Goal: Transaction & Acquisition: Purchase product/service

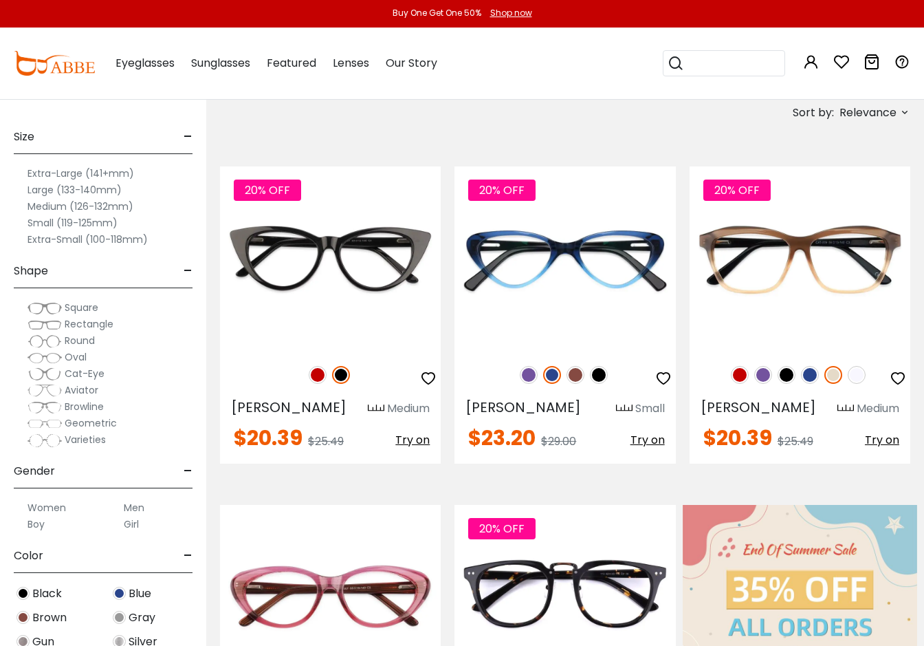
click at [104, 172] on label "Extra-Large (141+mm)" at bounding box center [81, 173] width 107 height 17
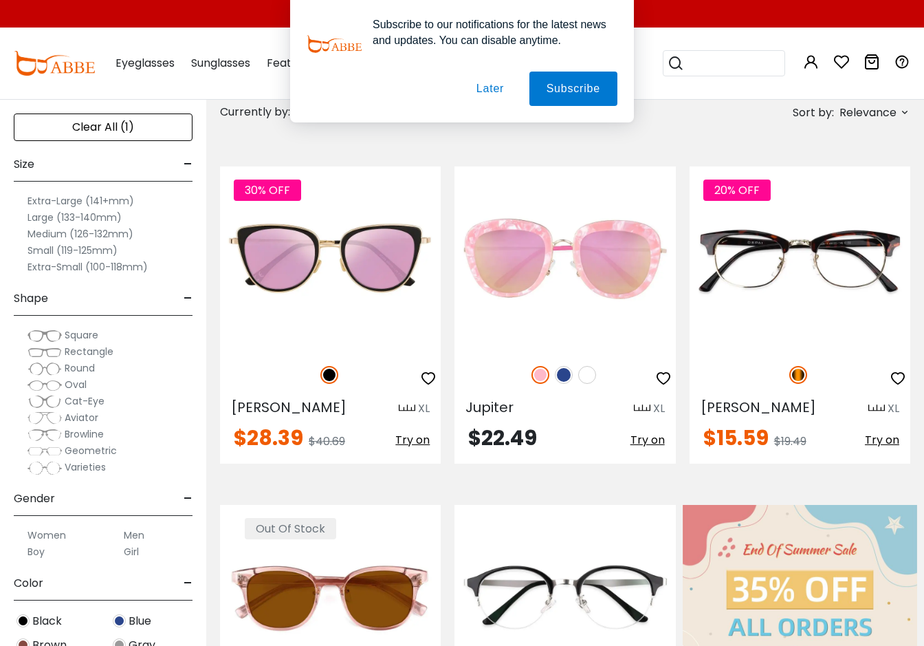
click at [109, 213] on label "Large (133-140mm)" at bounding box center [75, 217] width 94 height 17
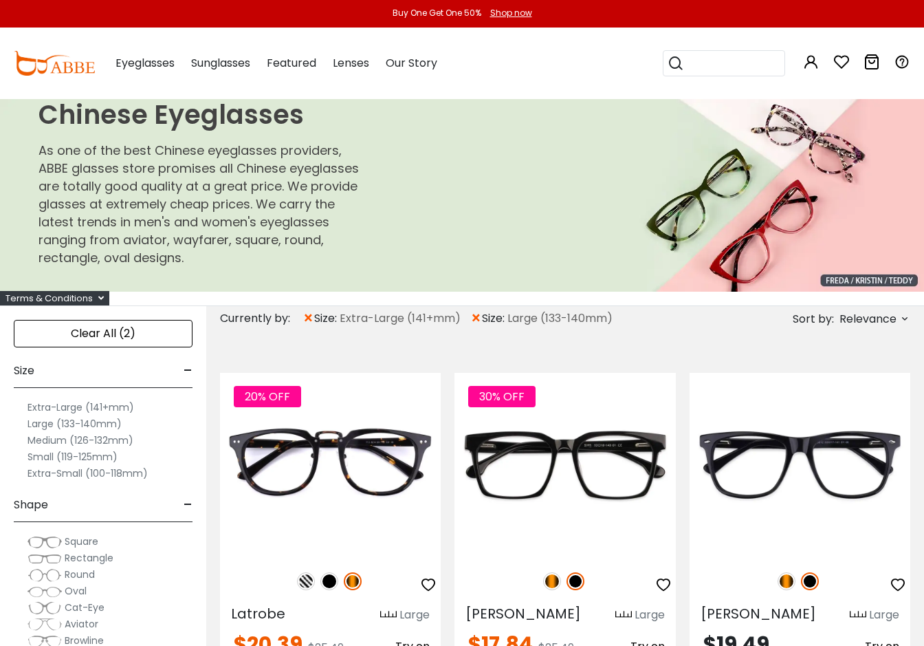
click at [186, 371] on span "-" at bounding box center [188, 370] width 9 height 33
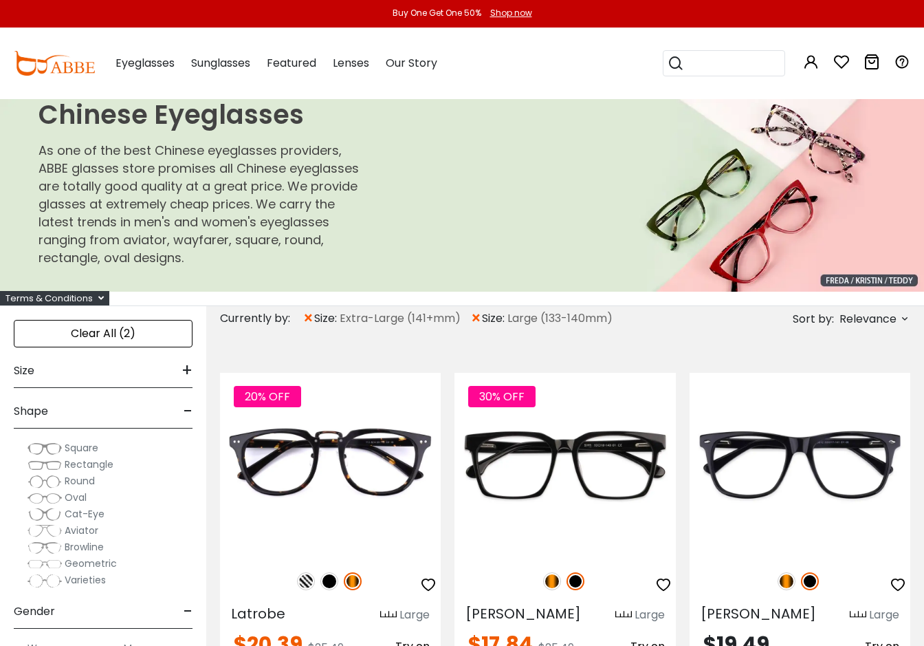
click at [187, 370] on span "+" at bounding box center [187, 370] width 11 height 33
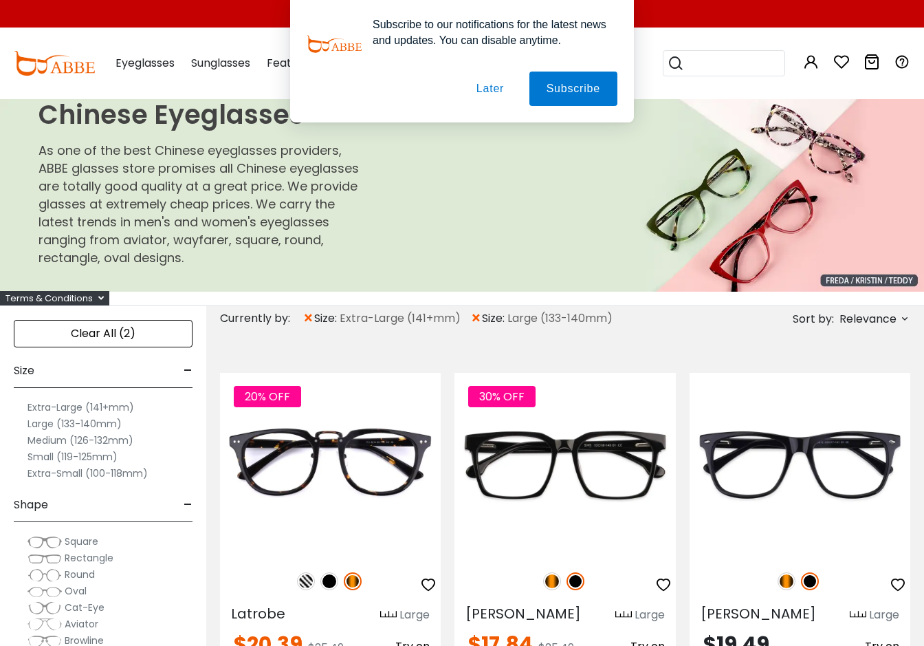
click at [27, 408] on div "Extra-Large (141+mm)" at bounding box center [103, 407] width 179 height 17
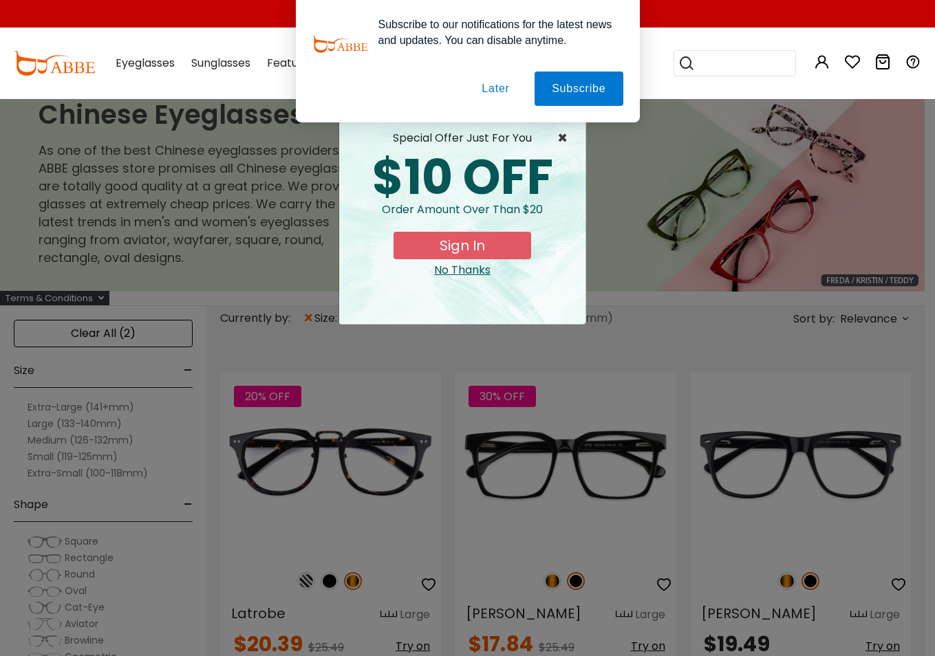
click at [562, 135] on span "×" at bounding box center [565, 138] width 17 height 17
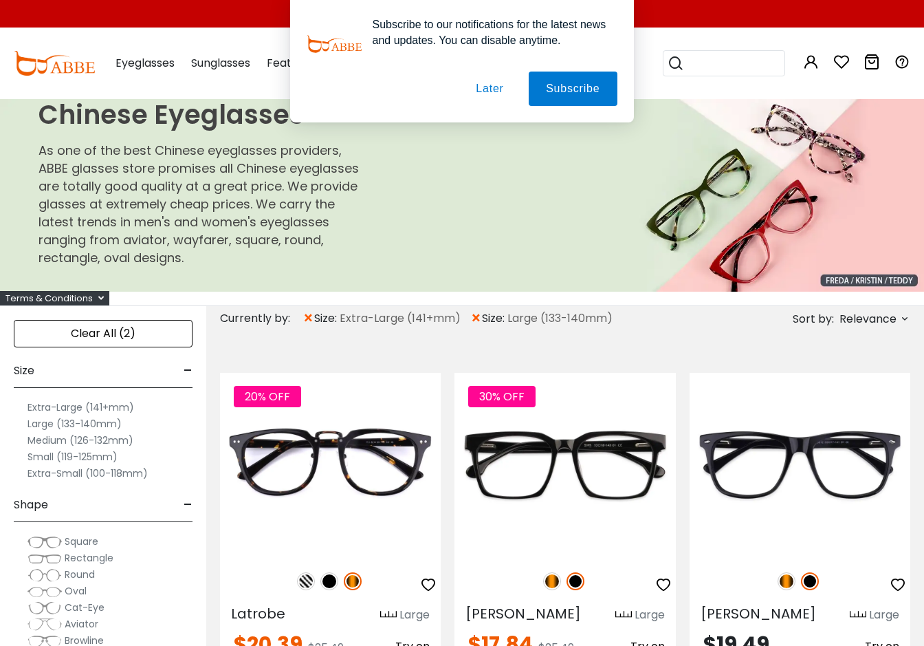
click at [505, 90] on button "Later" at bounding box center [490, 89] width 62 height 34
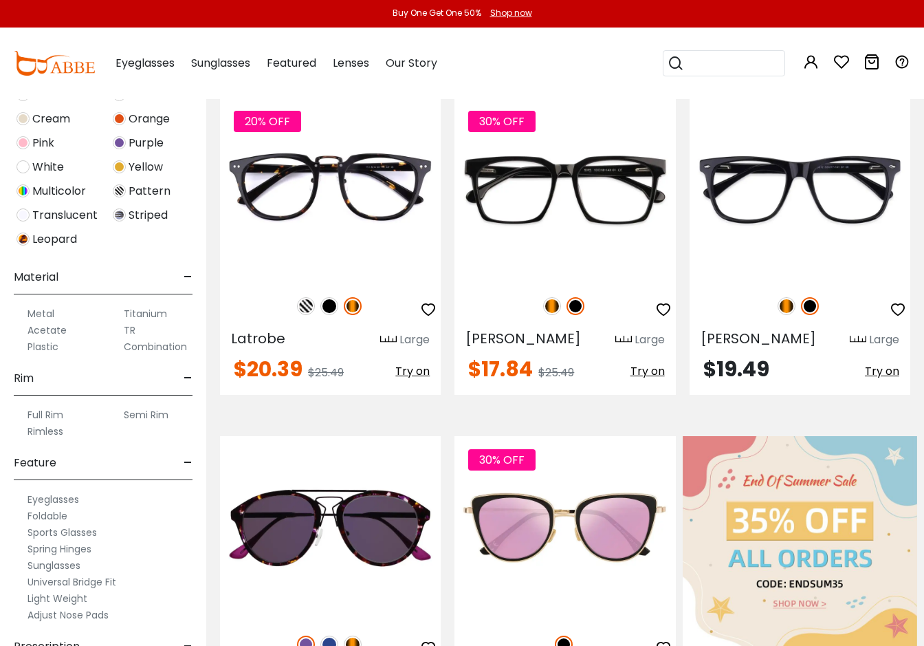
scroll to position [673, 0]
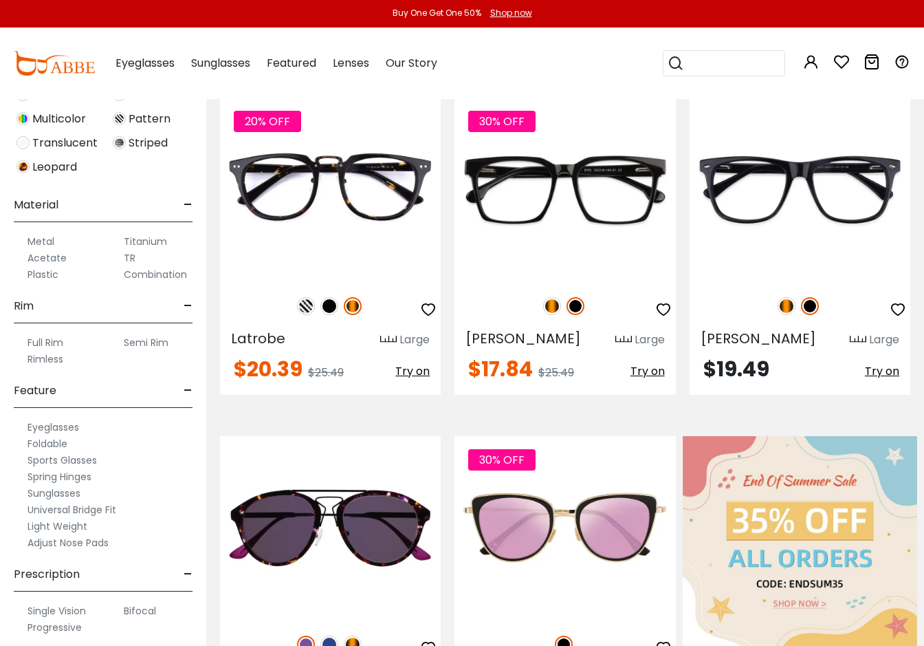
click at [44, 342] on label "Full Rim" at bounding box center [46, 342] width 36 height 17
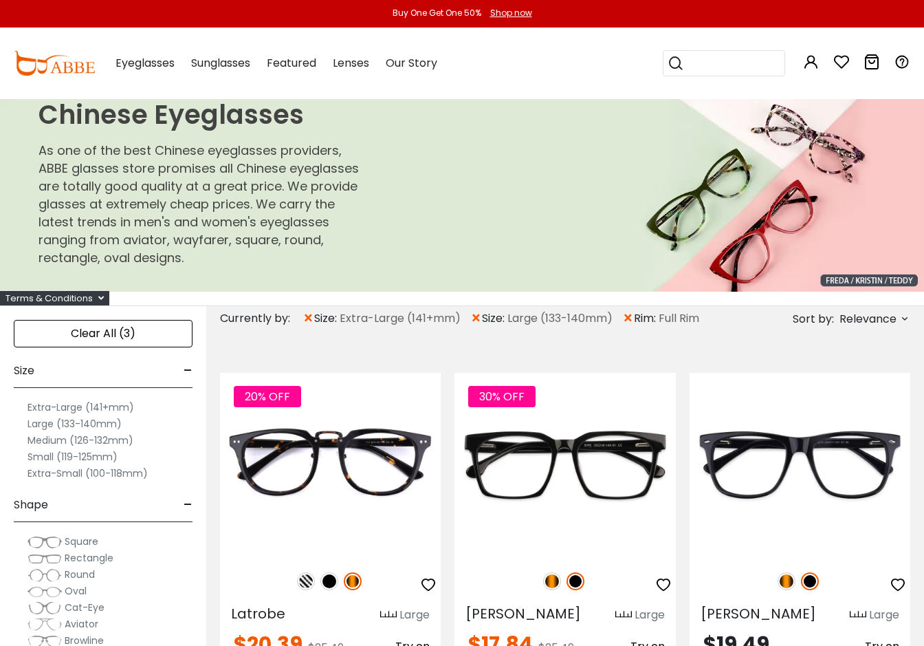
click at [479, 319] on span "×" at bounding box center [476, 318] width 12 height 25
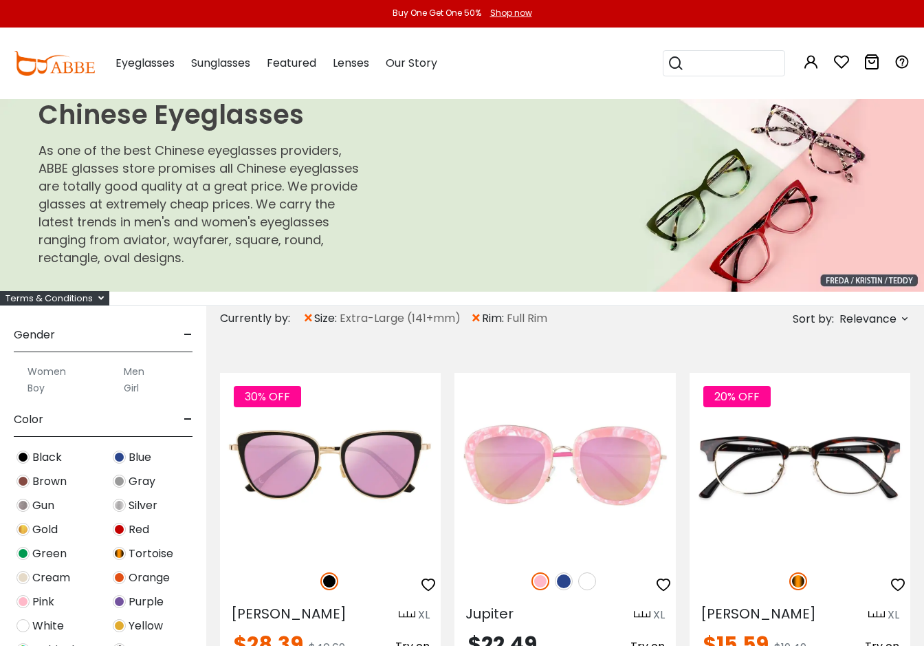
scroll to position [413, 0]
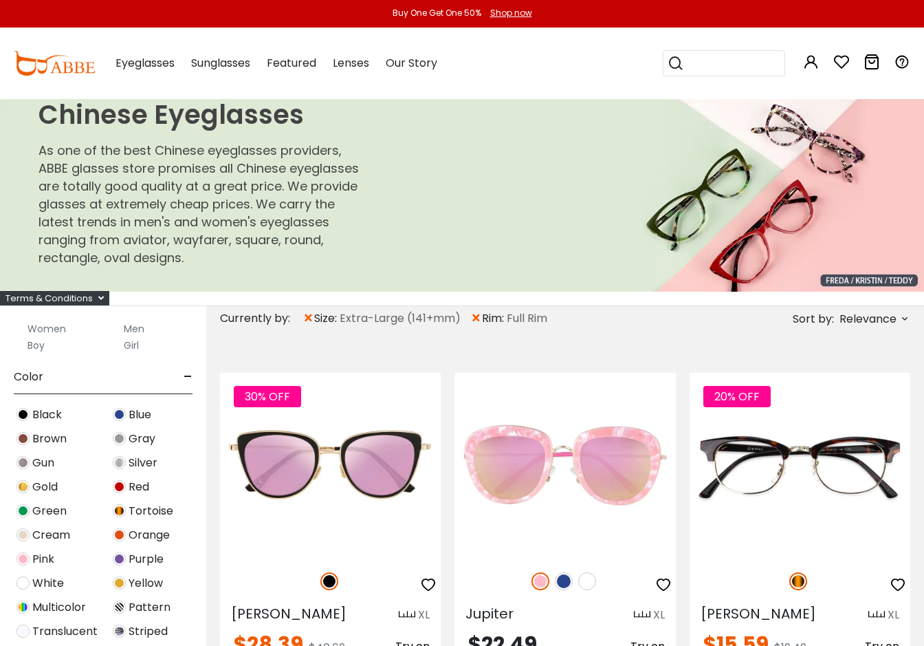
click at [137, 330] on label "Men" at bounding box center [134, 328] width 21 height 17
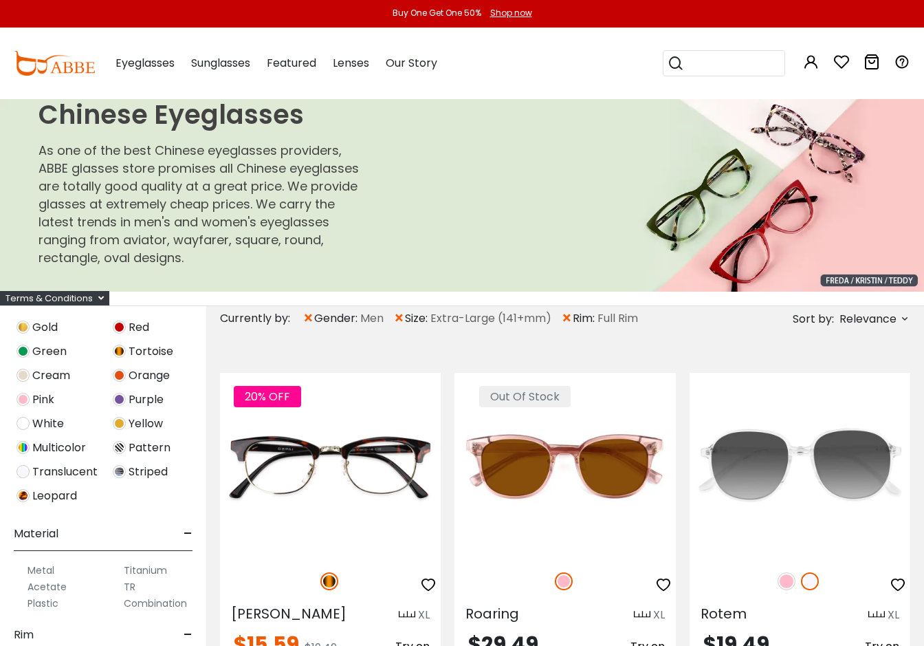
scroll to position [619, 0]
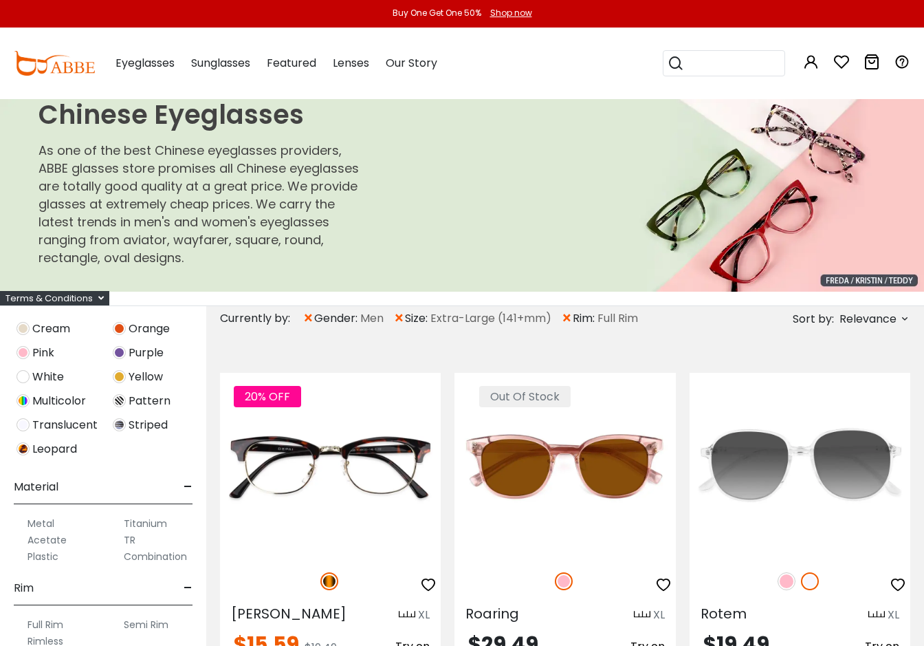
click at [41, 539] on label "Acetate" at bounding box center [47, 540] width 39 height 17
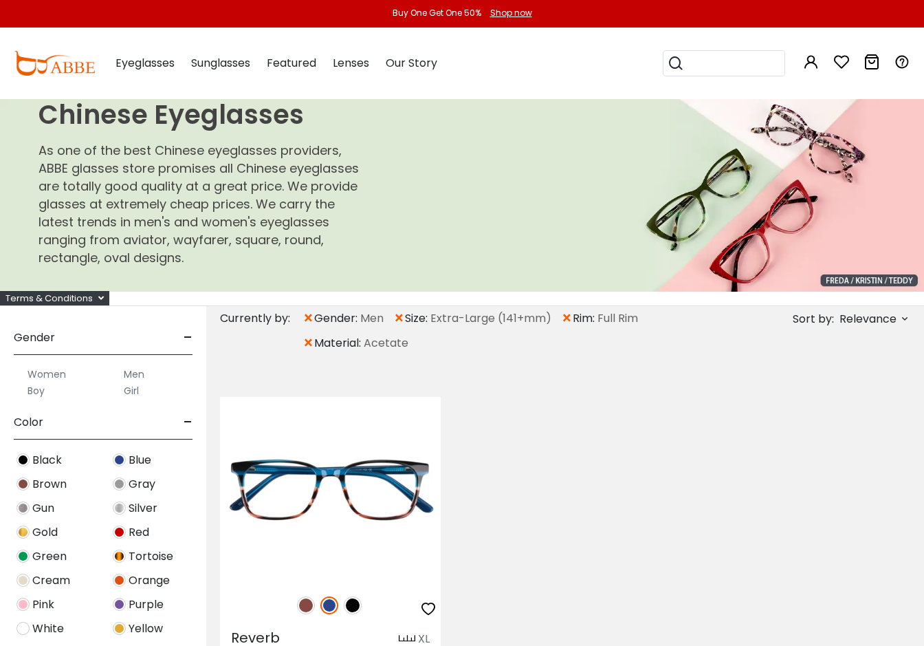
scroll to position [138, 0]
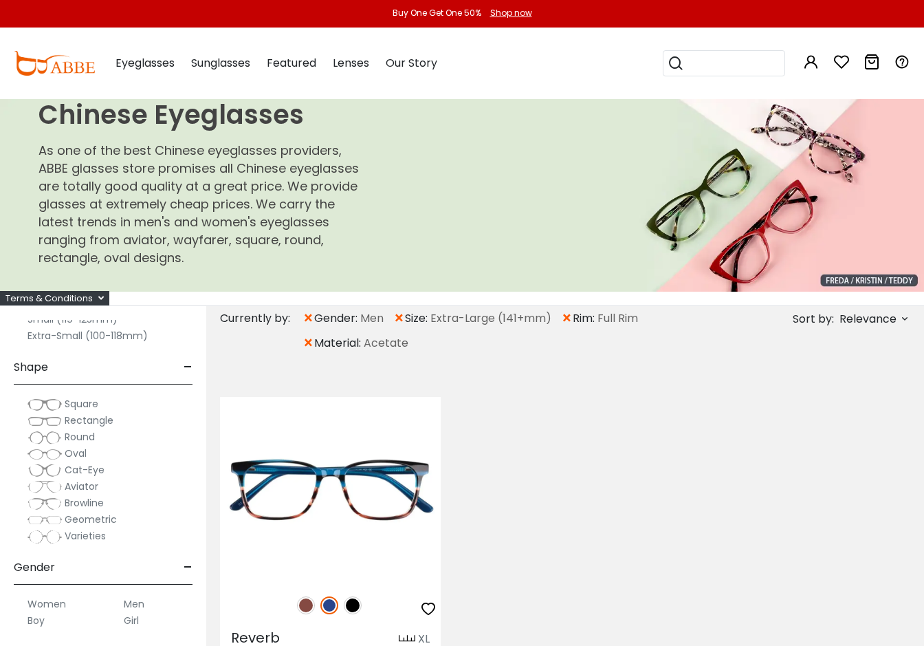
click at [307, 342] on span "×" at bounding box center [309, 343] width 12 height 25
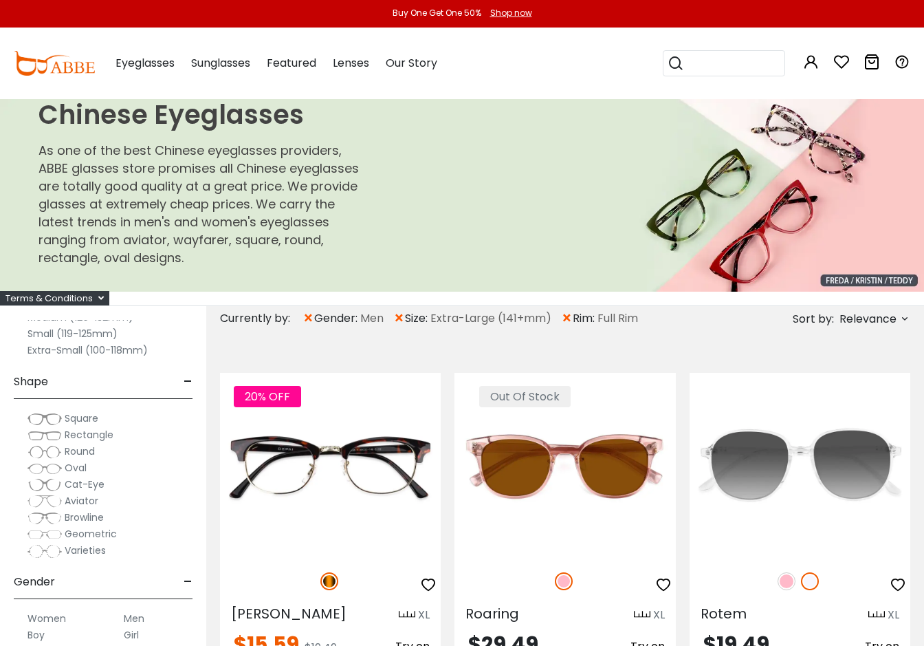
click at [88, 552] on span "Varieties" at bounding box center [85, 550] width 41 height 14
